Goal: Complete application form

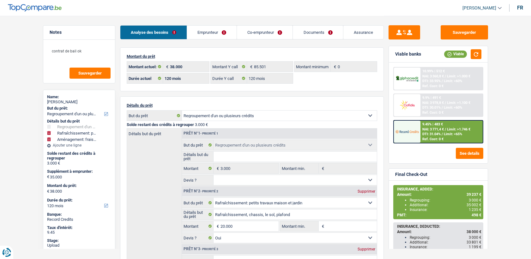
select select "refinancing"
select select "houseOrGarden"
select select "movingOrInstallation"
select select "120"
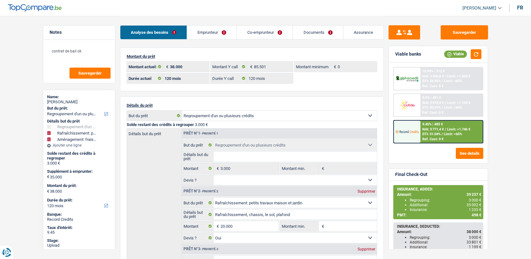
select select "120"
select select "refinancing"
select select "houseOrGarden"
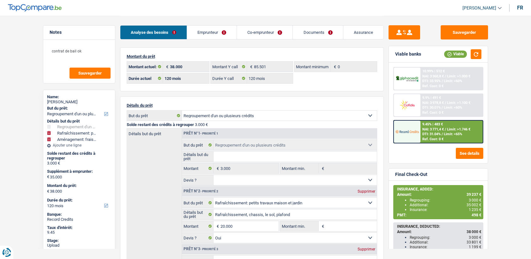
select select "yes"
select select "movingOrInstallation"
select select "120"
click at [326, 30] on link "Documents" at bounding box center [318, 33] width 50 height 14
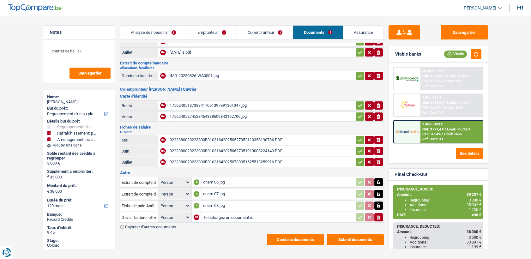
scroll to position [74, 0]
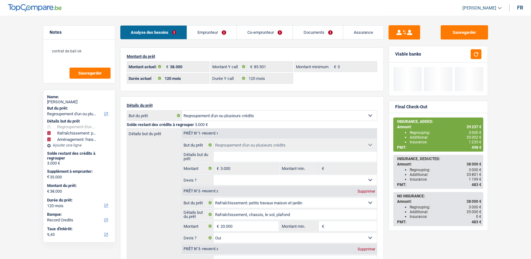
select select "refinancing"
select select "houseOrGarden"
select select "movingOrInstallation"
select select "120"
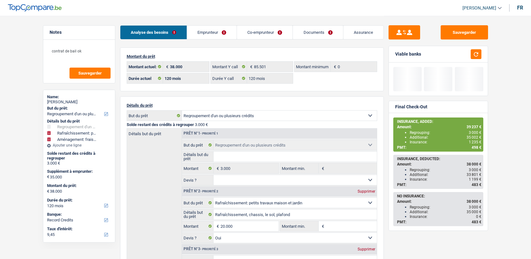
select select "record credits"
select select "120"
select select "refinancing"
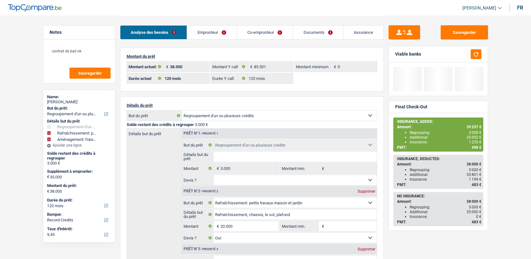
select select "houseOrGarden"
select select "yes"
select select "movingOrInstallation"
select select "120"
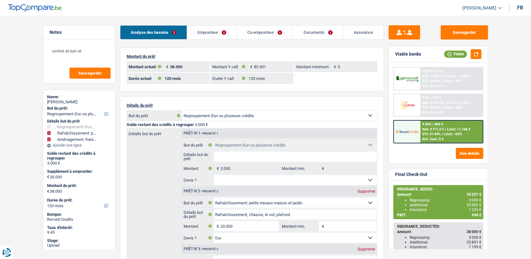
click at [325, 35] on link "Documents" at bounding box center [318, 33] width 50 height 14
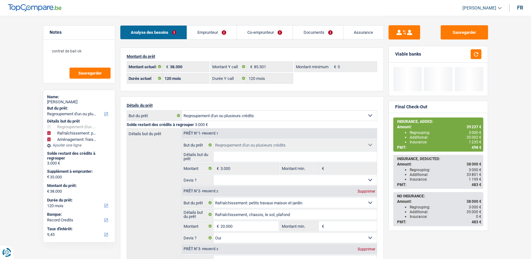
select select "refinancing"
select select "houseOrGarden"
select select "movingOrInstallation"
select select "120"
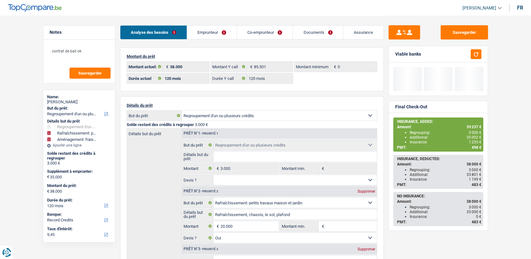
select select "32"
select select "cohabitation"
click at [247, 34] on link "Co-emprunteur" at bounding box center [265, 33] width 56 height 14
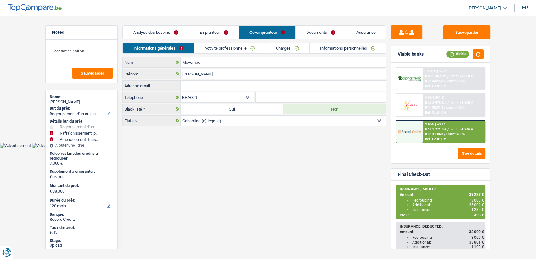
click at [210, 29] on link "Emprunteur" at bounding box center [214, 33] width 50 height 14
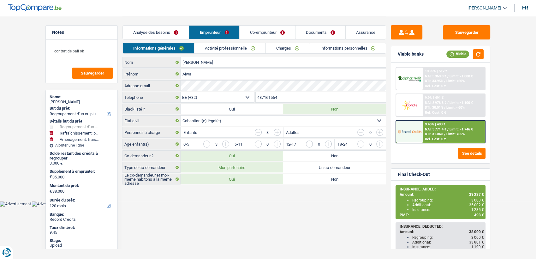
click at [300, 32] on link "Documents" at bounding box center [320, 33] width 50 height 14
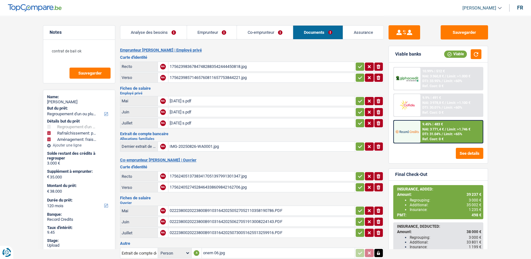
click at [188, 142] on div "IMG-20250826-WA0001.jpg" at bounding box center [262, 146] width 184 height 9
click at [188, 175] on div "17562405137383417051397991301347.jpg" at bounding box center [262, 175] width 184 height 9
click at [205, 68] on div "17562398367847482883542444450818.jpg" at bounding box center [262, 66] width 184 height 9
click at [188, 69] on div "17562398367847482883542444450818.jpg" at bounding box center [262, 66] width 184 height 9
click at [182, 179] on td "17562405137383417051397991301347.jpg" at bounding box center [261, 176] width 187 height 10
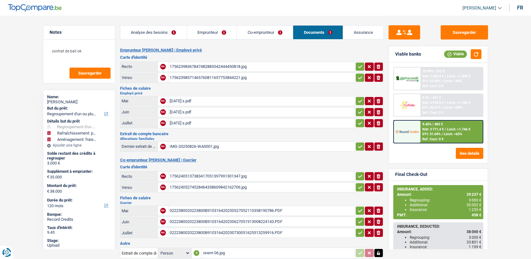
click at [182, 176] on div "17562405137383417051397991301347.jpg" at bounding box center [262, 175] width 184 height 9
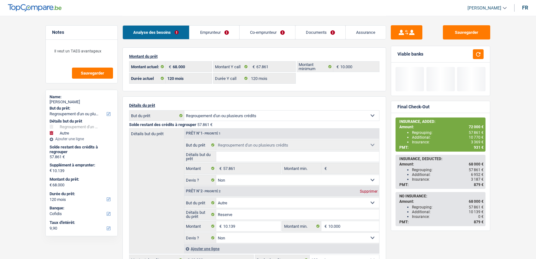
select select "refinancing"
select select "other"
select select "120"
select select "cofidis"
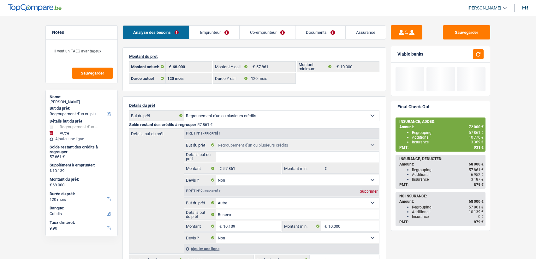
select select "120"
select select "refinancing"
select select "false"
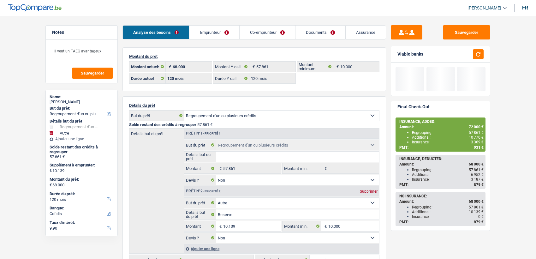
select select "other"
select select "false"
select select "120"
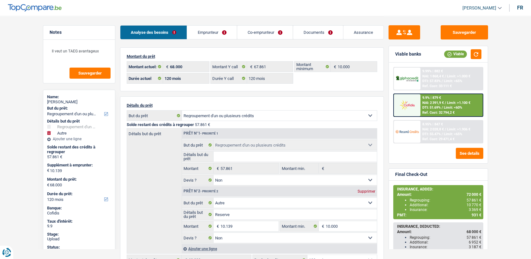
click at [425, 103] on span "NAI: 2 391,9 €" at bounding box center [432, 103] width 21 height 4
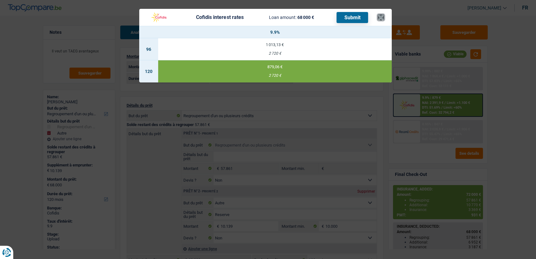
click at [380, 18] on button "×" at bounding box center [381, 17] width 7 height 6
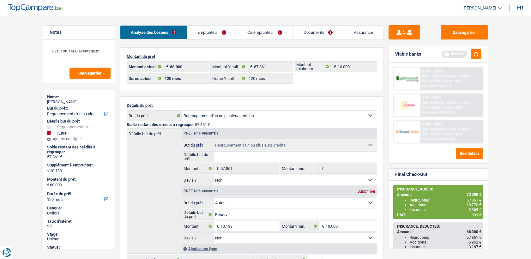
click at [444, 102] on span "NAI: 2 391,9 €" at bounding box center [432, 103] width 21 height 4
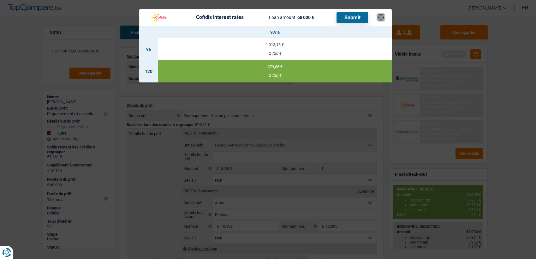
click at [381, 19] on button "×" at bounding box center [381, 17] width 7 height 6
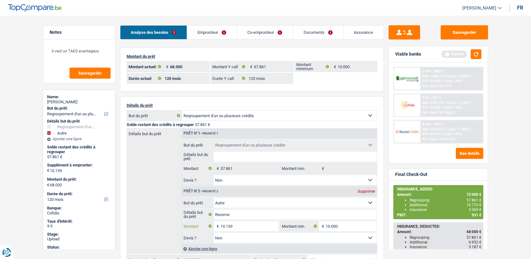
click at [242, 223] on input "10.139" at bounding box center [249, 226] width 58 height 10
click at [420, 104] on div at bounding box center [407, 105] width 27 height 22
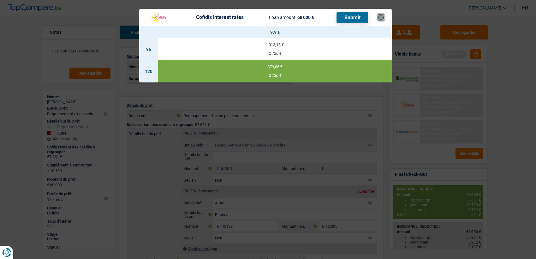
click at [380, 16] on button "×" at bounding box center [381, 17] width 7 height 6
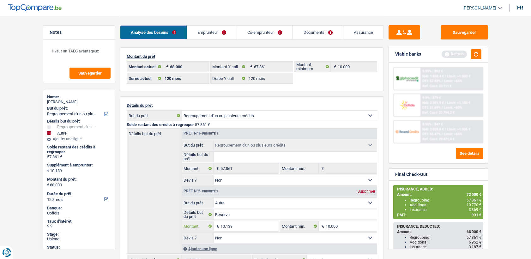
click at [223, 226] on input "10.139" at bounding box center [249, 226] width 58 height 10
type input "14.139"
type input "72.000"
select select "144"
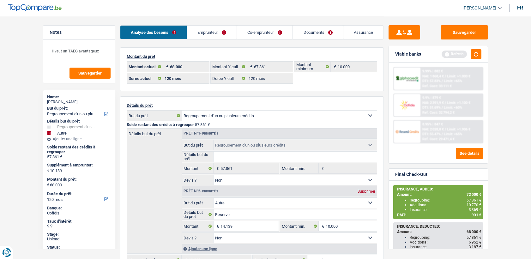
type input "72.000"
select select "144"
type input "72.000"
select select "144"
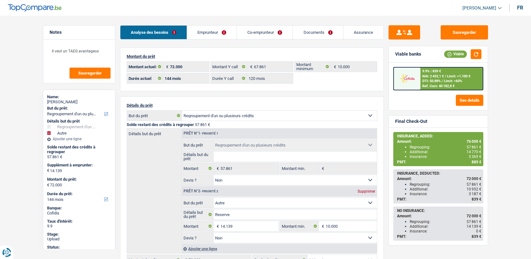
click at [431, 77] on span "NAI: 2 432,1 €" at bounding box center [432, 76] width 21 height 4
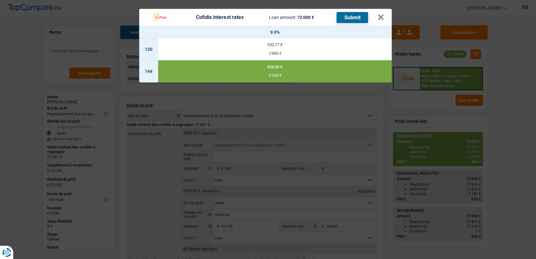
click at [287, 48] on td "930,77 € 2 880 €" at bounding box center [275, 49] width 234 height 22
select select "120"
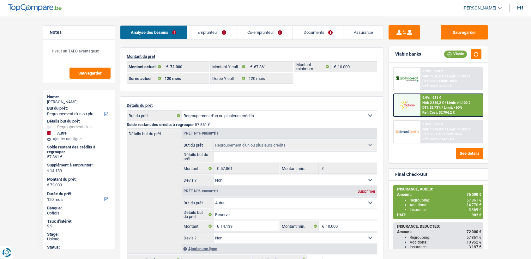
click at [432, 109] on span "DTI: 52.73%" at bounding box center [431, 107] width 18 height 4
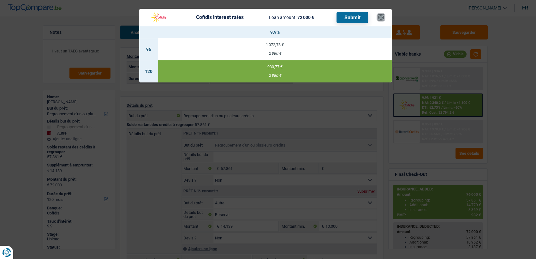
click at [382, 21] on button "×" at bounding box center [381, 17] width 7 height 6
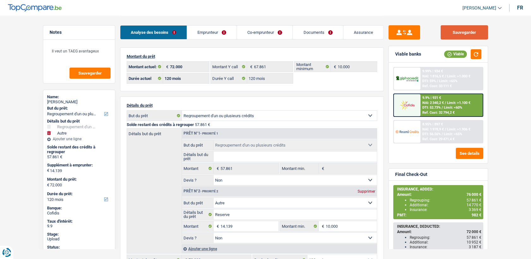
click at [478, 31] on button "Sauvegarder" at bounding box center [463, 32] width 47 height 14
